Goal: Information Seeking & Learning: Learn about a topic

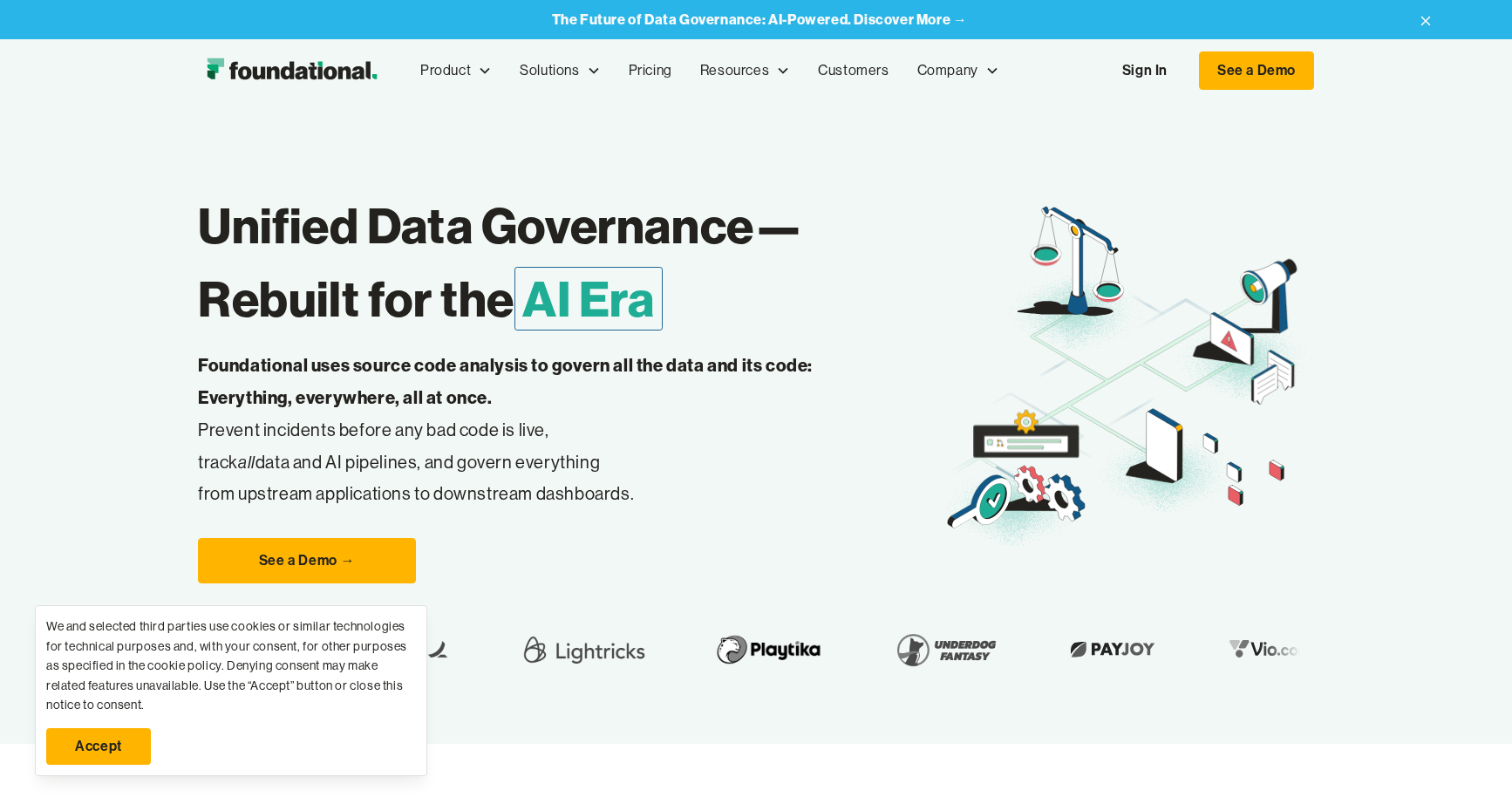
click at [656, 30] on div "The Future of Data Governance: AI-Powered. Discover More →" at bounding box center [760, 20] width 416 height 23
click at [663, 25] on strong "The Future of Data Governance: AI-Powered. Discover More →" at bounding box center [760, 19] width 416 height 18
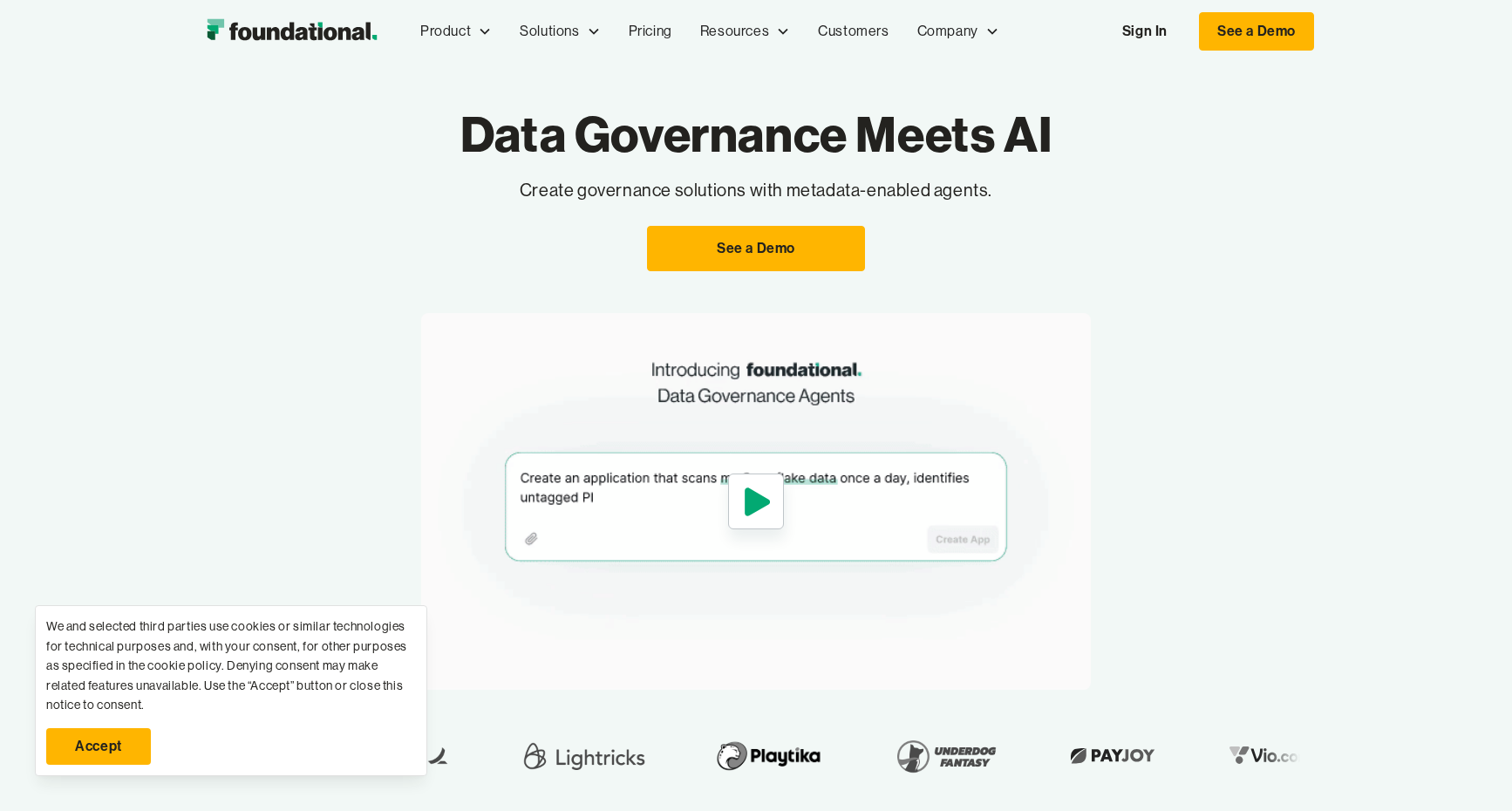
click at [116, 749] on link "Accept" at bounding box center [98, 746] width 105 height 37
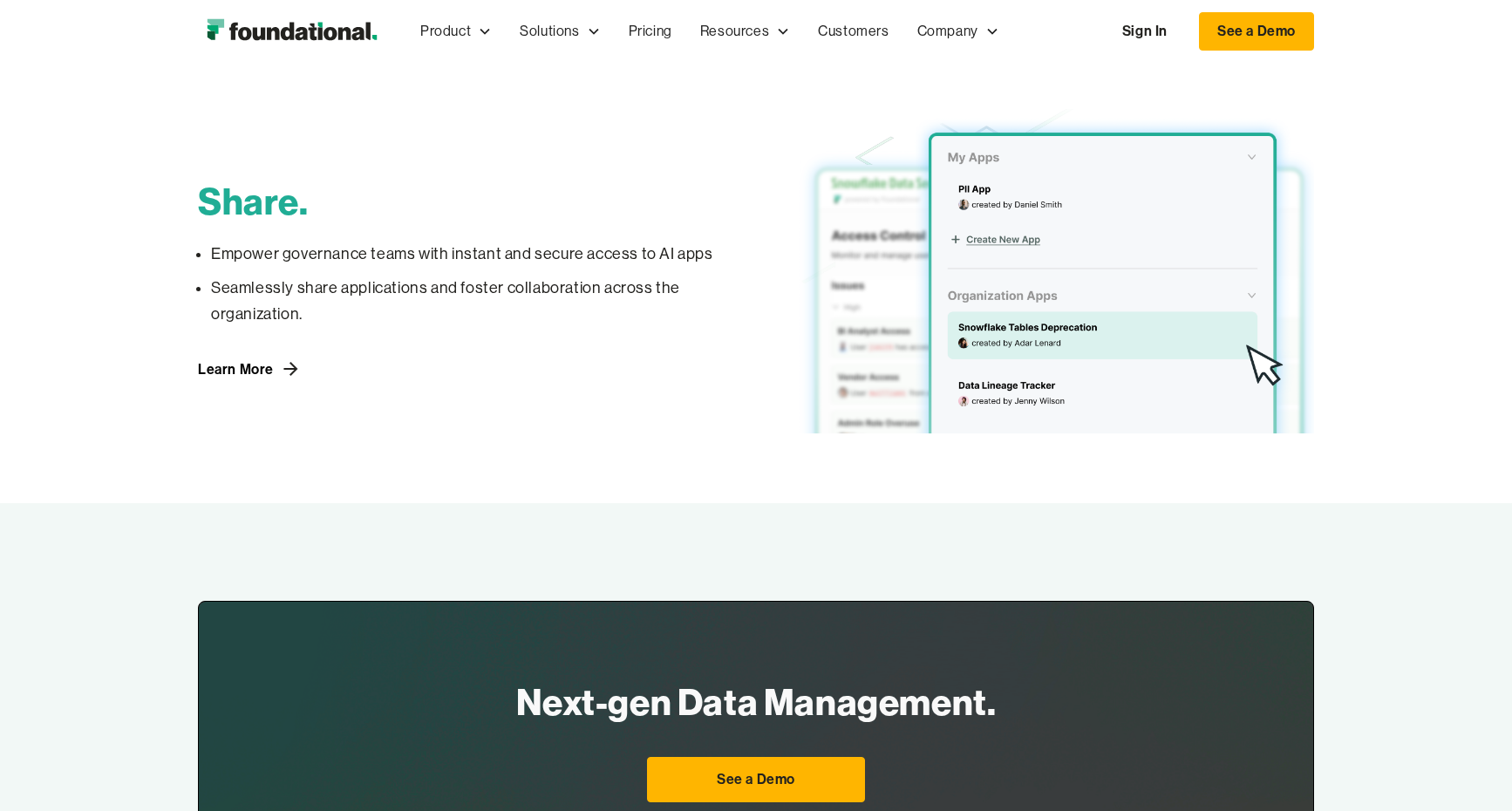
scroll to position [2196, 0]
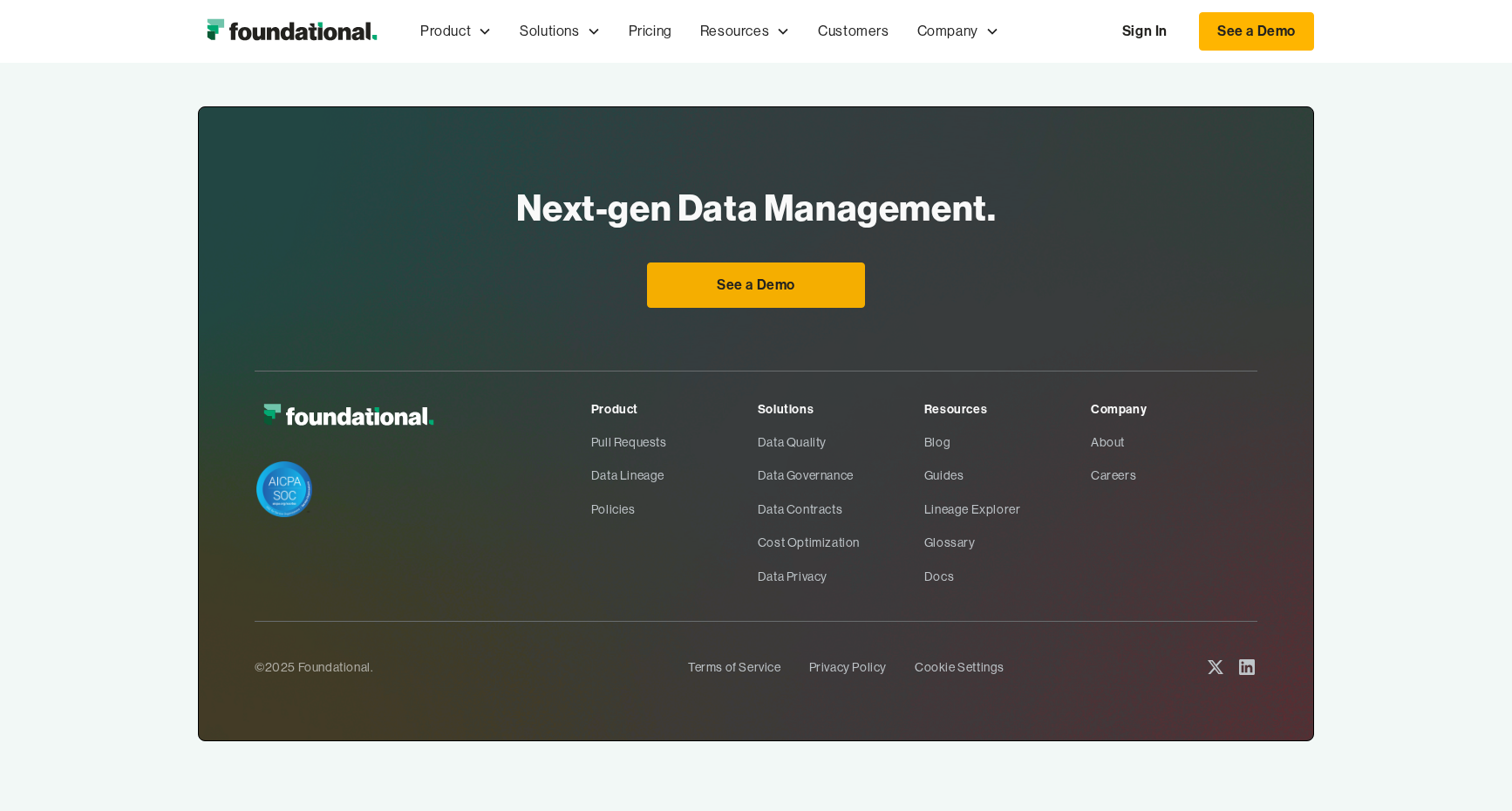
click at [772, 290] on link "See a Demo" at bounding box center [756, 286] width 218 height 46
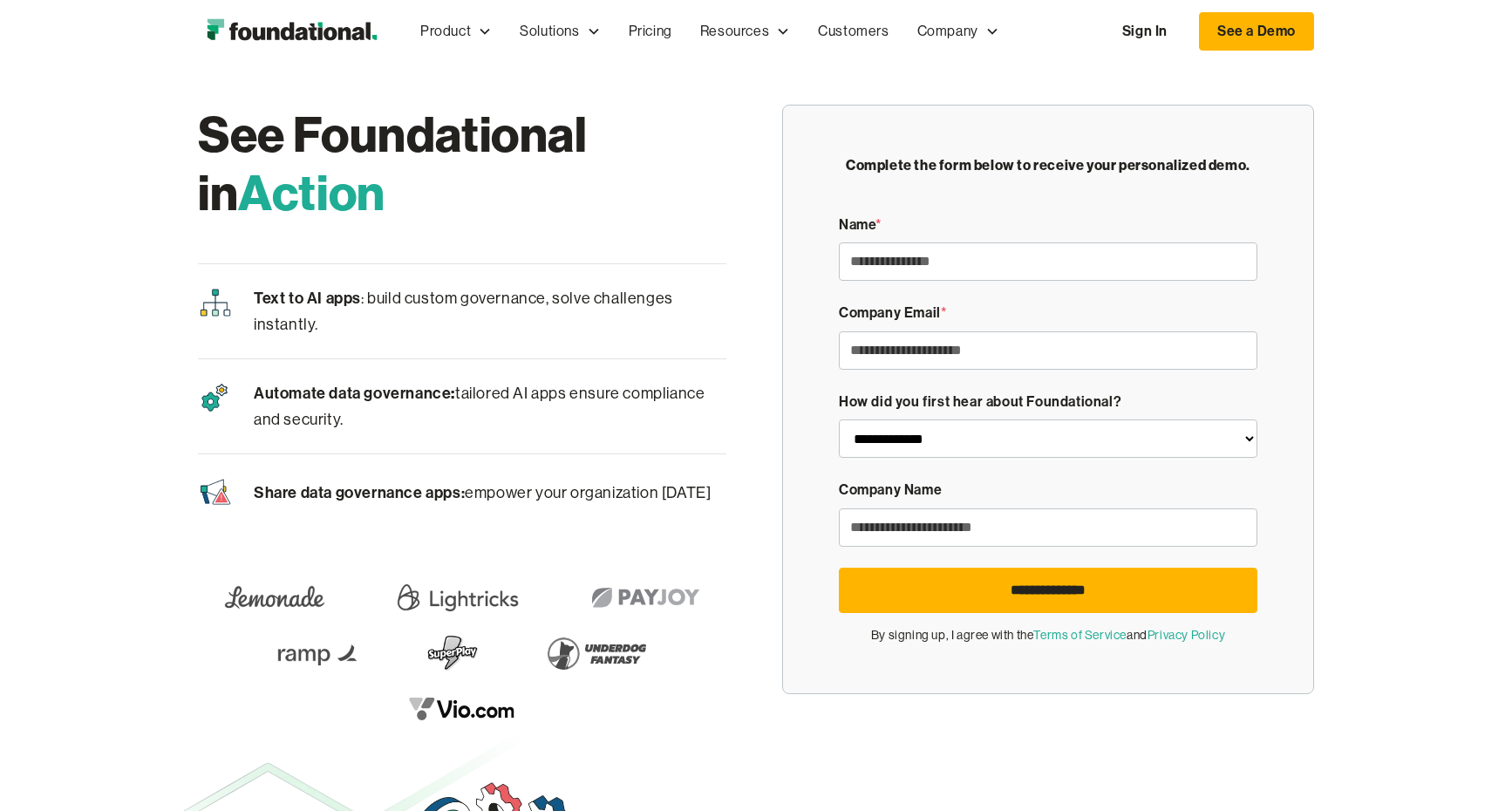
click at [288, 30] on img "home" at bounding box center [291, 32] width 187 height 35
